Goal: Browse casually: Explore the website without a specific task or goal

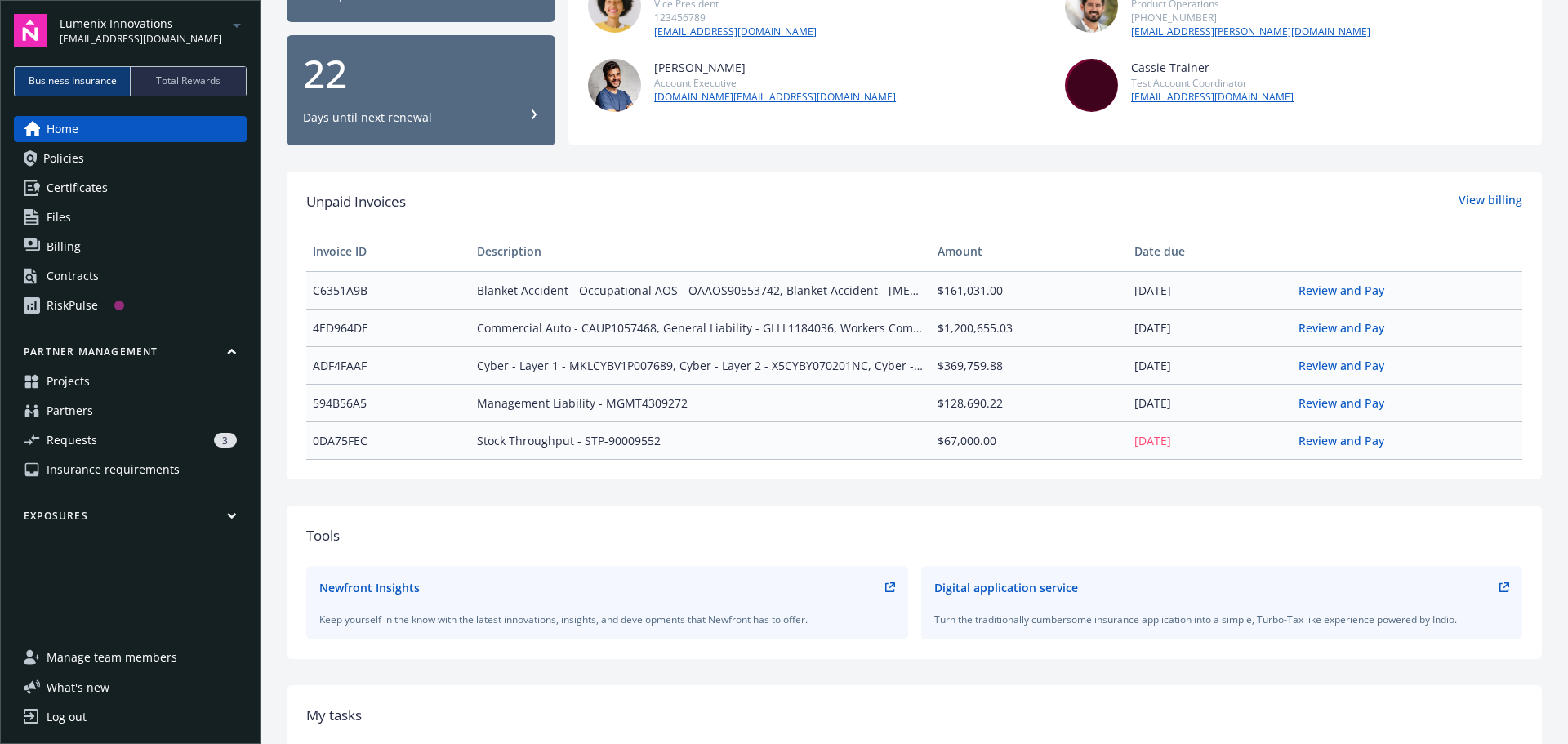
scroll to position [245, 0]
